Goal: Task Accomplishment & Management: Manage account settings

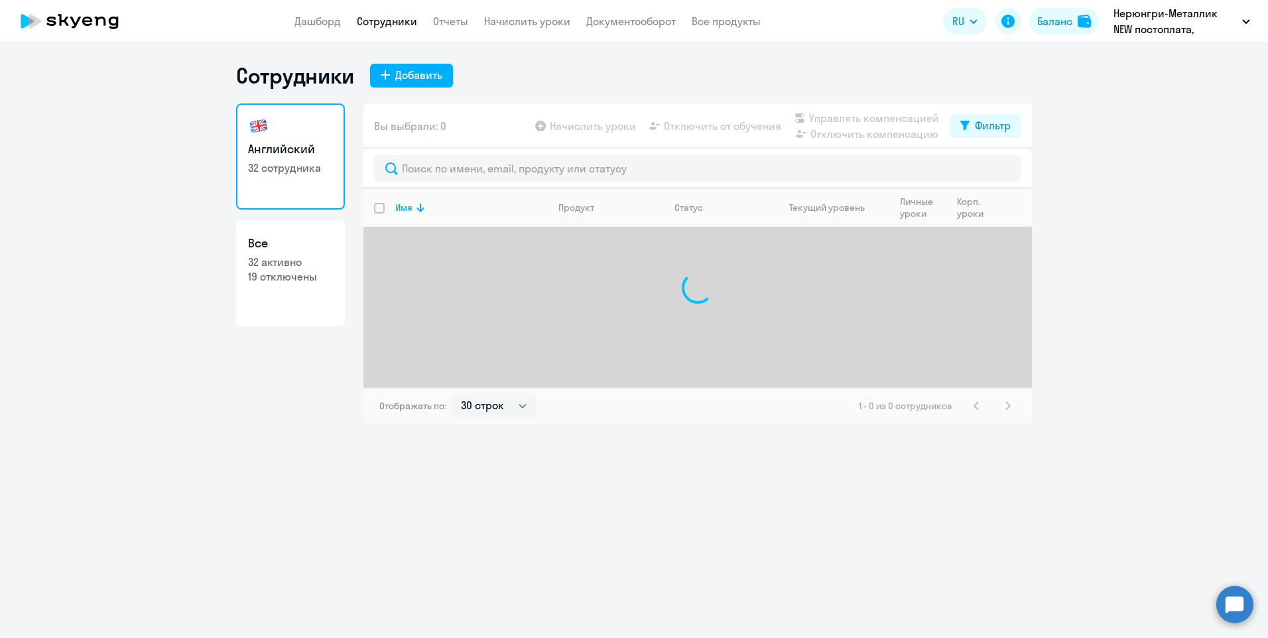
select select "30"
click at [573, 16] on nav "Дашборд Сотрудники Отчеты Начислить уроки Документооборот Все продукты" at bounding box center [527, 21] width 466 height 17
click at [548, 16] on link "Начислить уроки" at bounding box center [527, 21] width 86 height 13
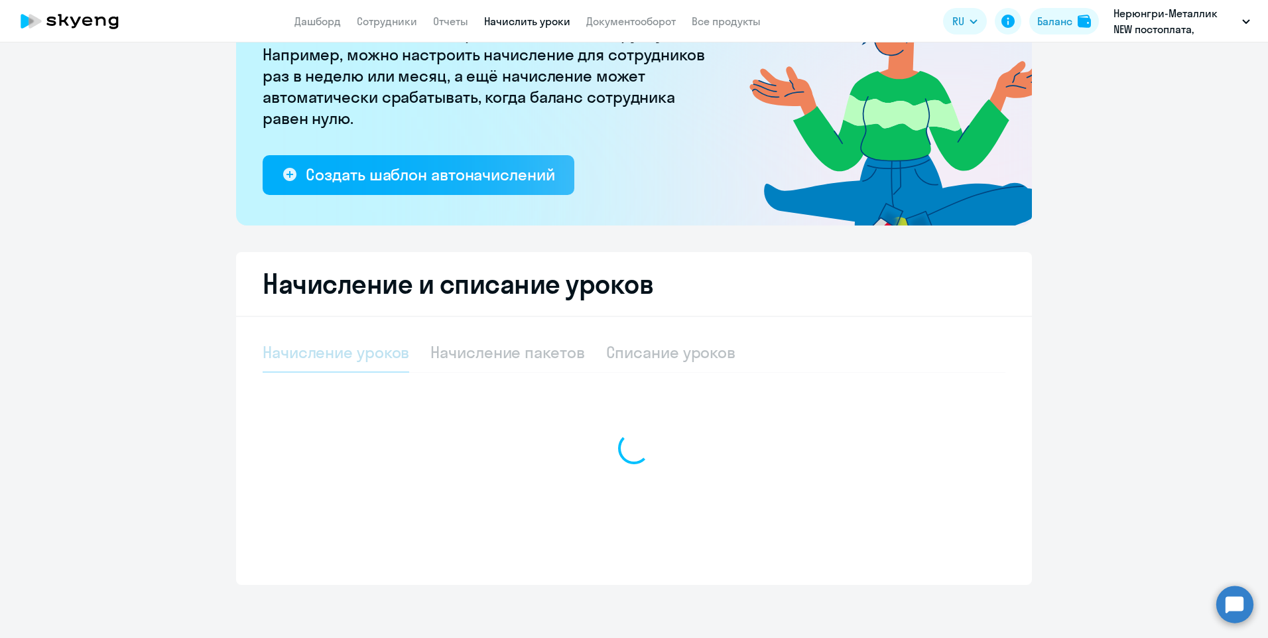
select select "10"
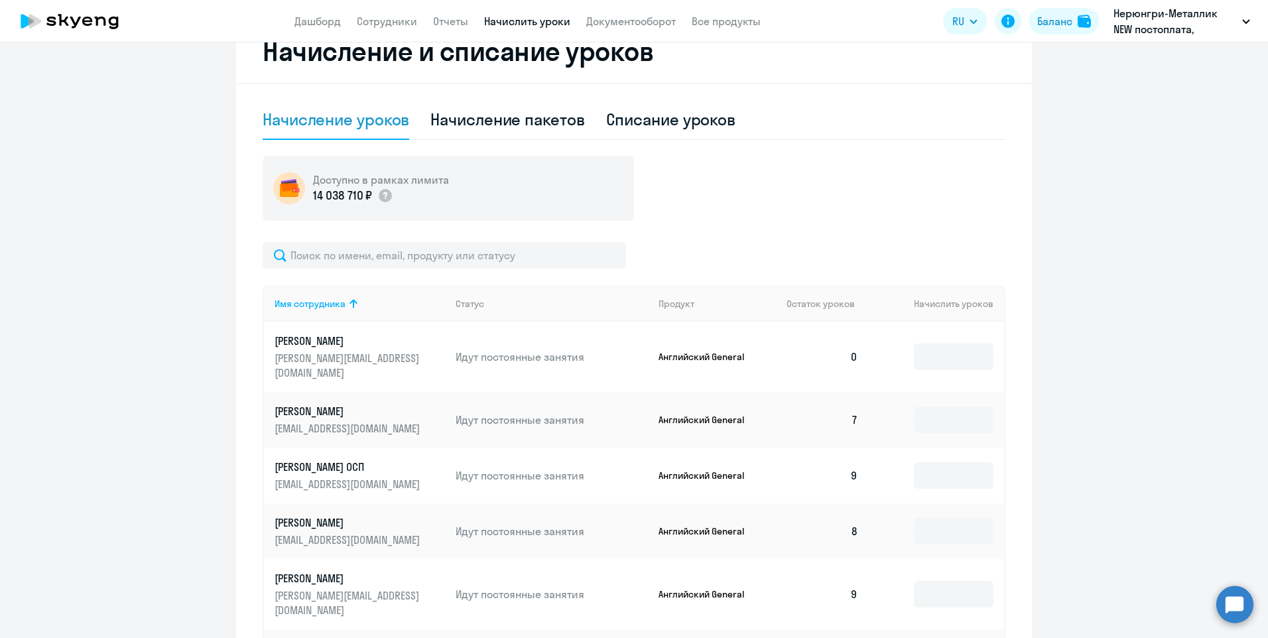
scroll to position [544, 0]
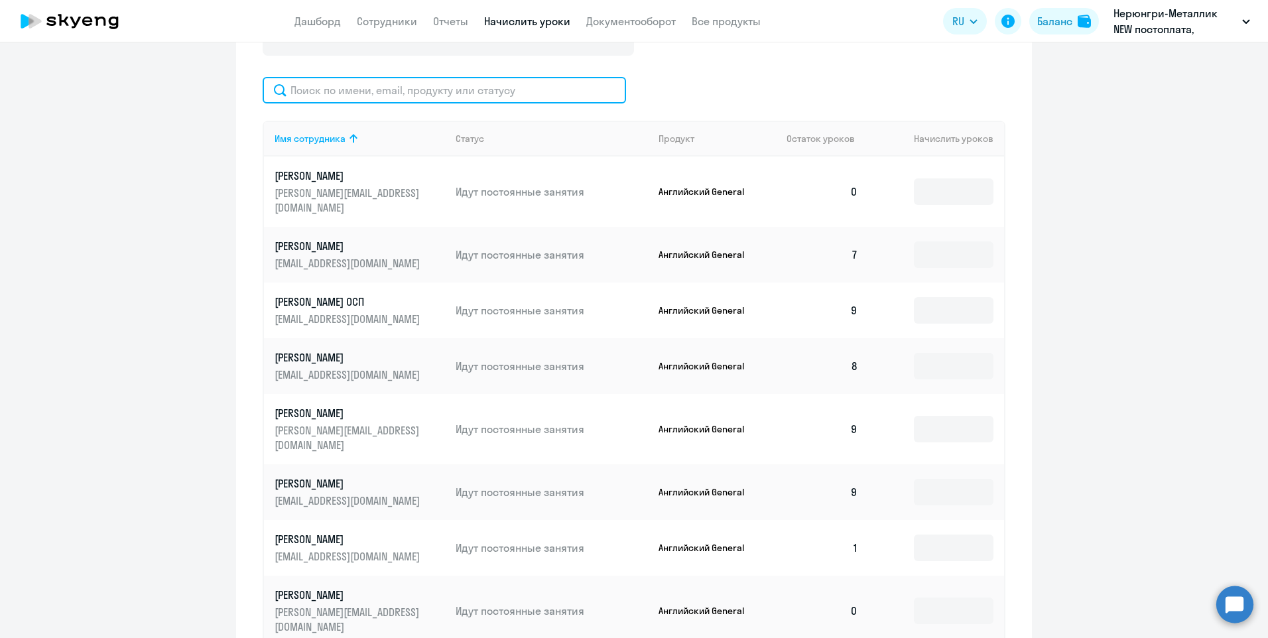
click at [329, 86] on input "text" at bounding box center [444, 90] width 363 height 27
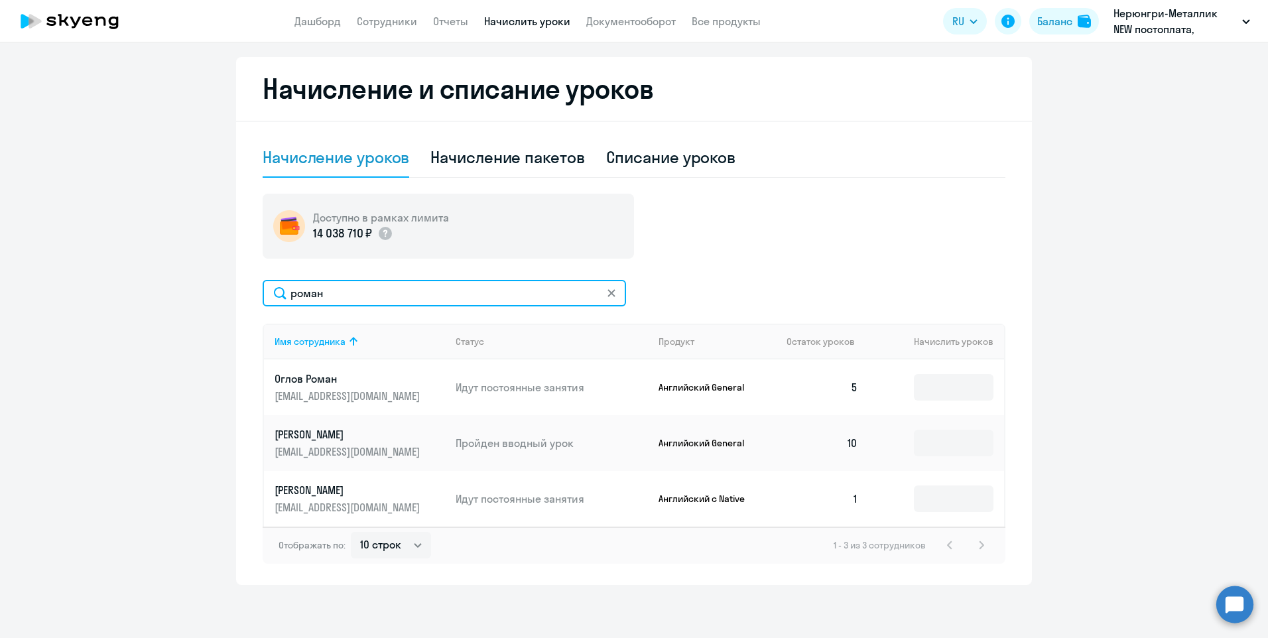
scroll to position [341, 0]
type input "роман"
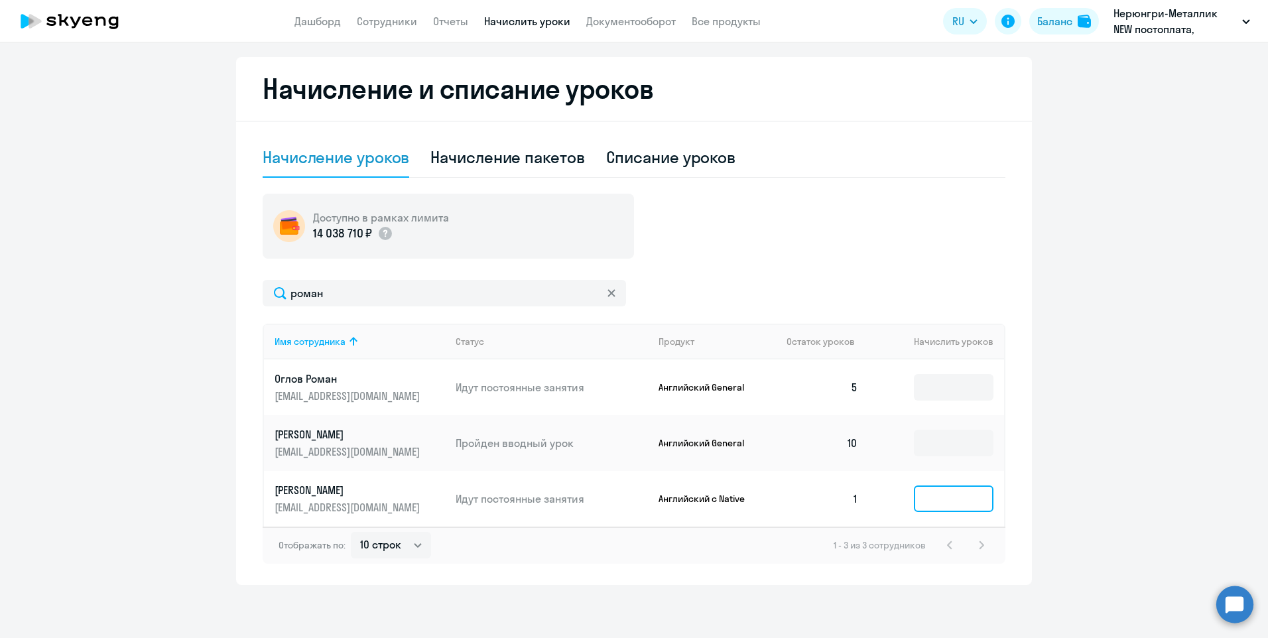
click at [931, 492] on input at bounding box center [954, 498] width 80 height 27
type input "1"
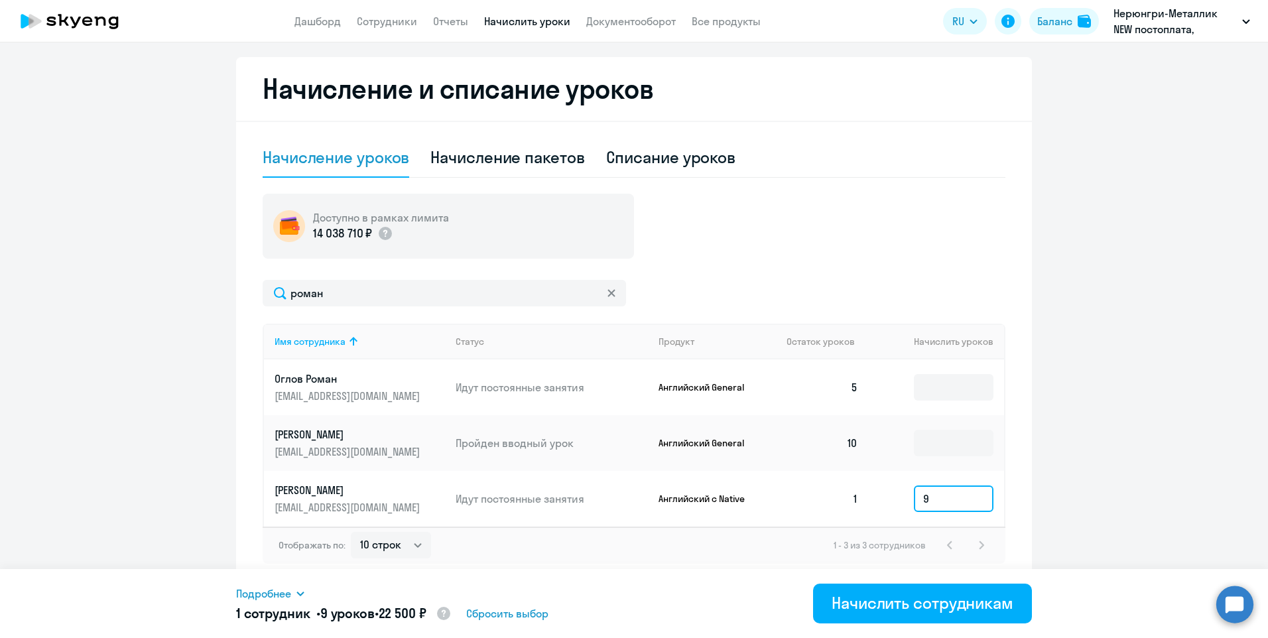
drag, startPoint x: 940, startPoint y: 504, endPoint x: 888, endPoint y: 504, distance: 52.4
click at [888, 504] on td "9" at bounding box center [935, 499] width 135 height 56
type input "10"
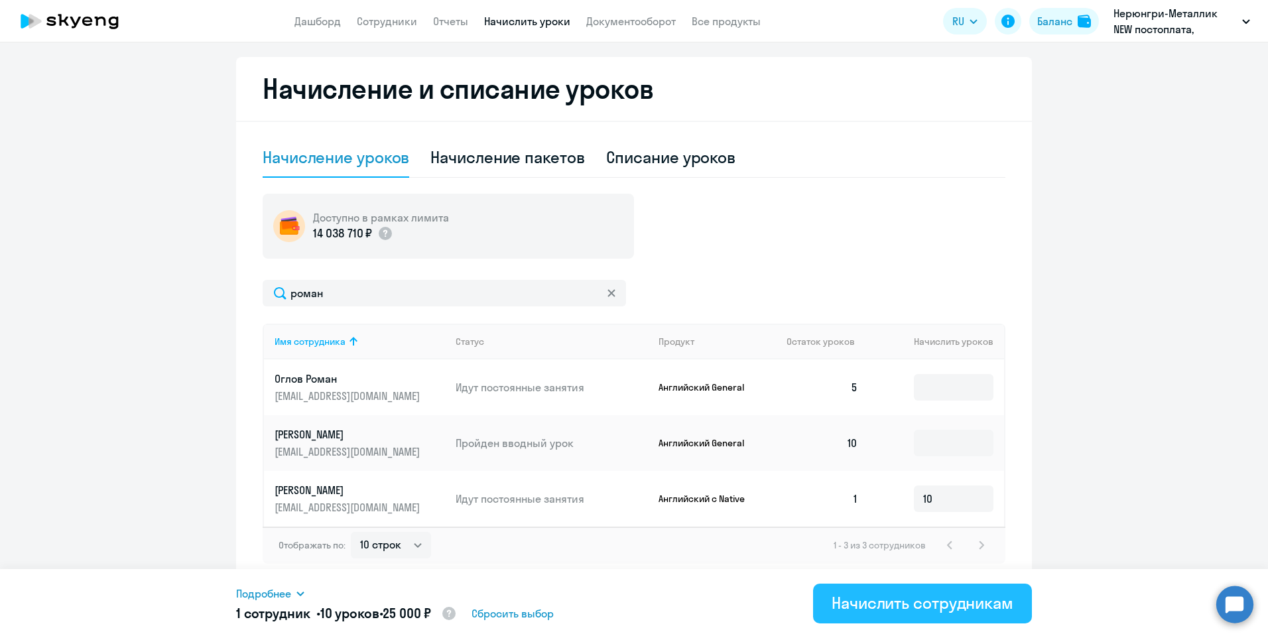
click at [909, 596] on div "Начислить сотрудникам" at bounding box center [922, 602] width 182 height 21
